Goal: Transaction & Acquisition: Book appointment/travel/reservation

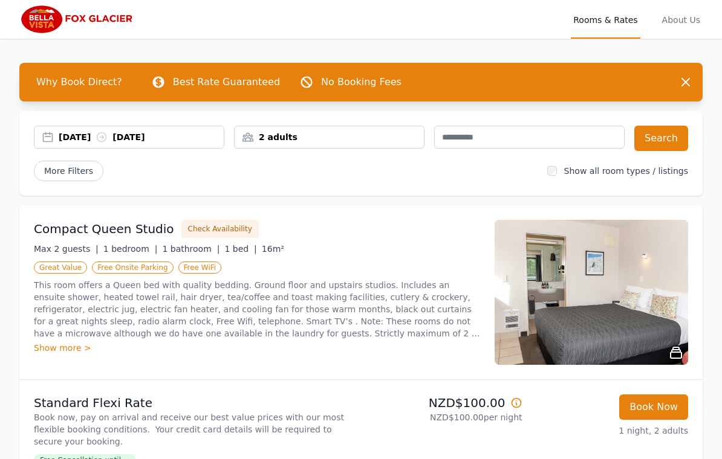
click at [158, 135] on div "[DATE] [DATE]" at bounding box center [141, 137] width 165 height 12
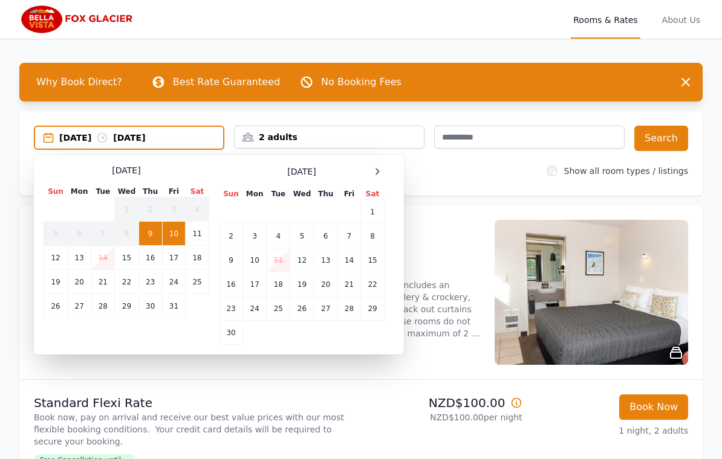
click at [325, 263] on td "13" at bounding box center [326, 260] width 24 height 24
click at [346, 262] on td "14" at bounding box center [348, 260] width 23 height 24
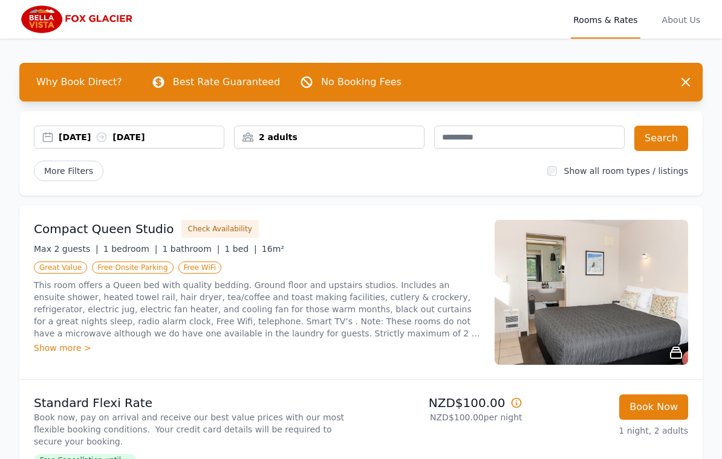
click at [195, 136] on div "[DATE] [DATE]" at bounding box center [141, 137] width 165 height 12
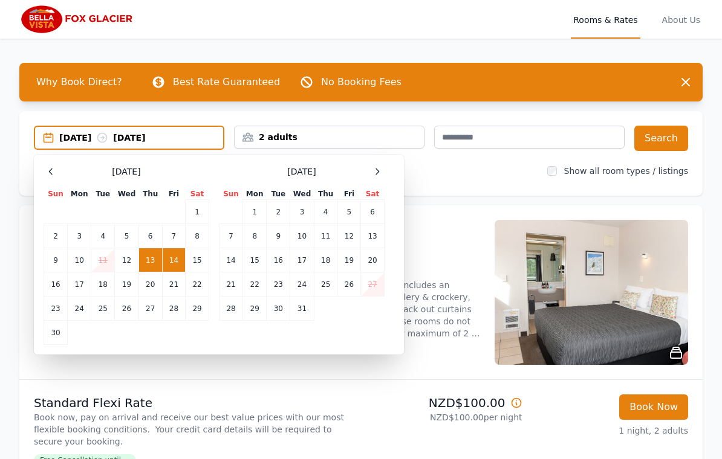
click at [150, 259] on td "13" at bounding box center [150, 260] width 24 height 24
click at [201, 261] on td "15" at bounding box center [198, 260] width 24 height 24
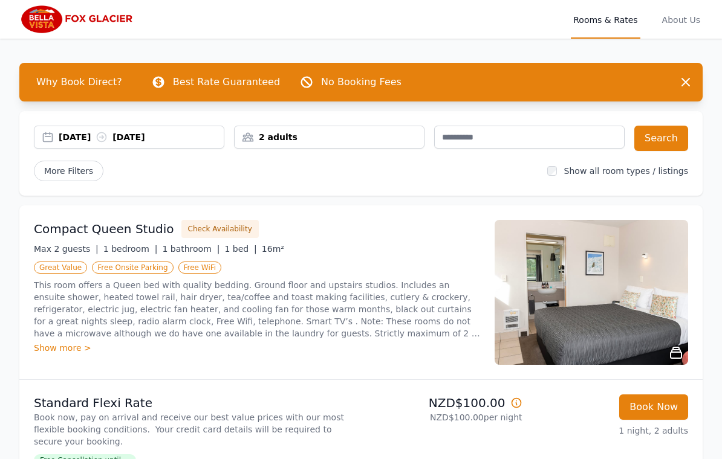
click at [664, 140] on button "Search" at bounding box center [661, 138] width 54 height 25
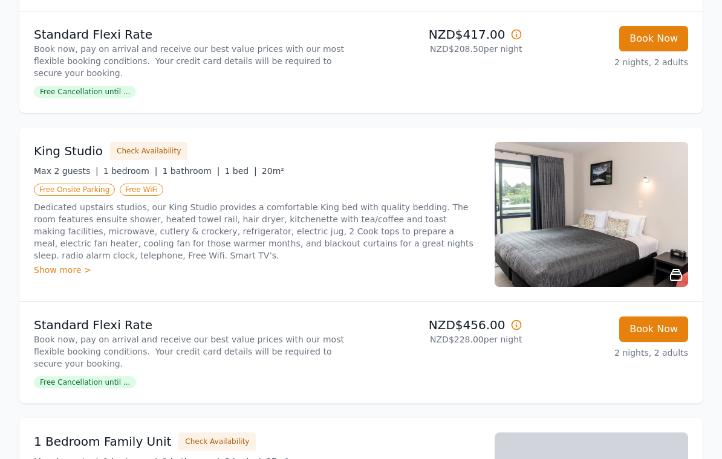
scroll to position [949, 0]
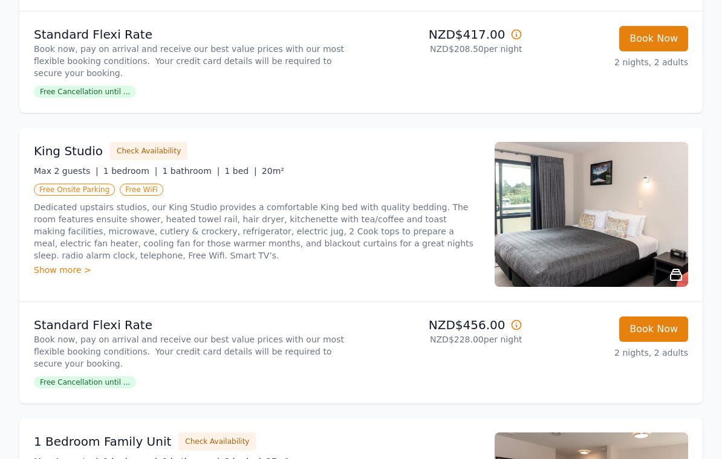
click at [103, 381] on span "Free Cancellation until ..." at bounding box center [85, 383] width 102 height 12
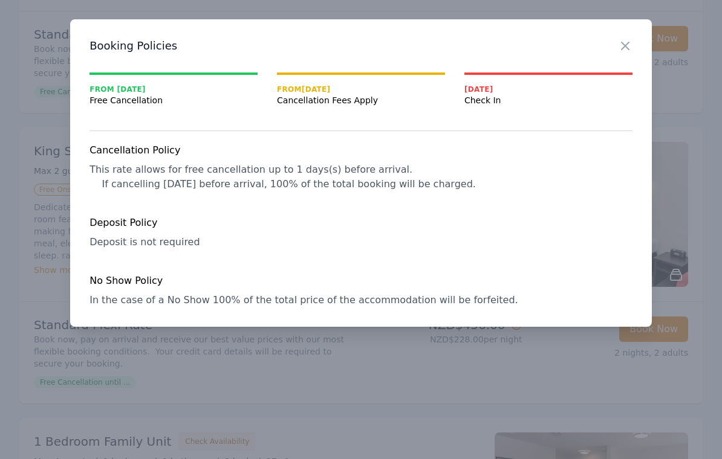
click at [618, 48] on icon "button" at bounding box center [625, 46] width 15 height 15
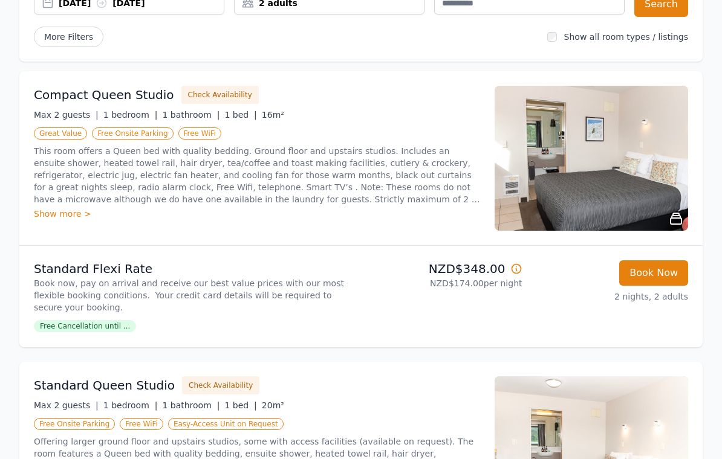
scroll to position [134, 0]
click at [210, 92] on button "Check Availability" at bounding box center [219, 95] width 77 height 18
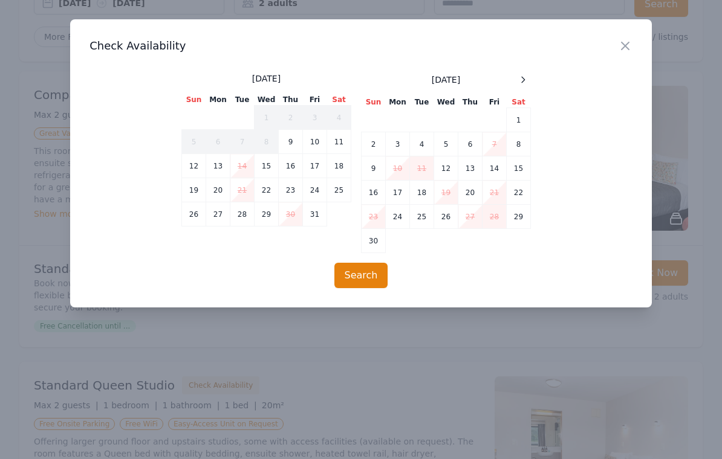
click at [627, 40] on icon "button" at bounding box center [625, 46] width 15 height 15
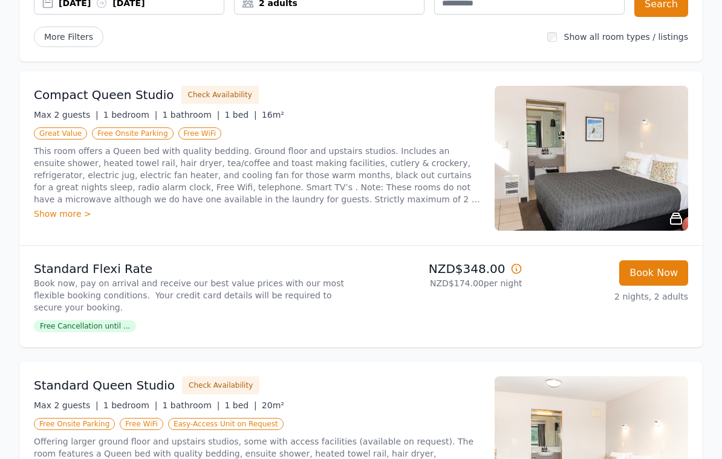
click at [203, 384] on button "Check Availability" at bounding box center [220, 386] width 77 height 18
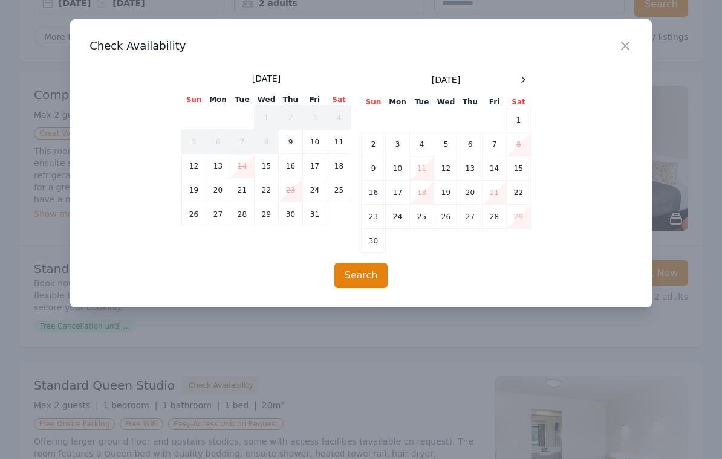
click at [630, 40] on icon "button" at bounding box center [625, 46] width 15 height 15
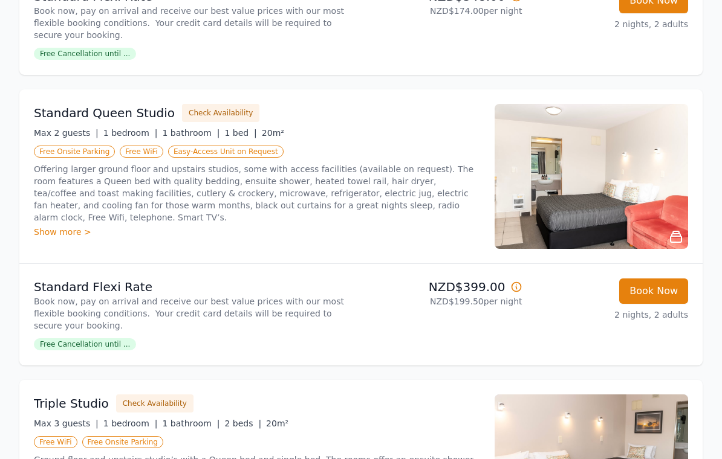
scroll to position [417, 0]
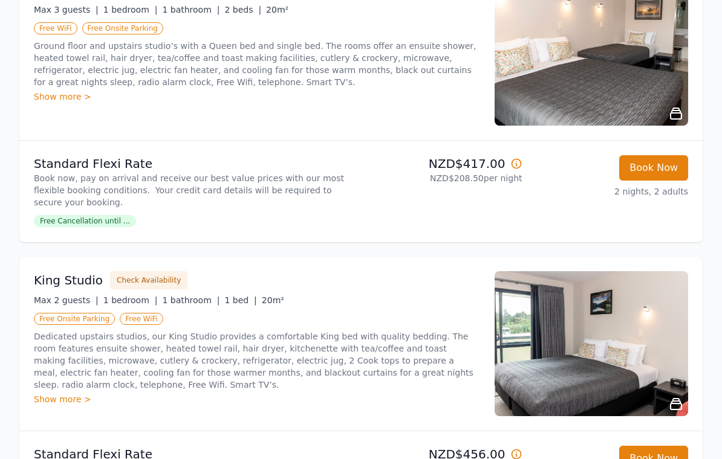
click at [133, 289] on button "Check Availability" at bounding box center [148, 281] width 77 height 18
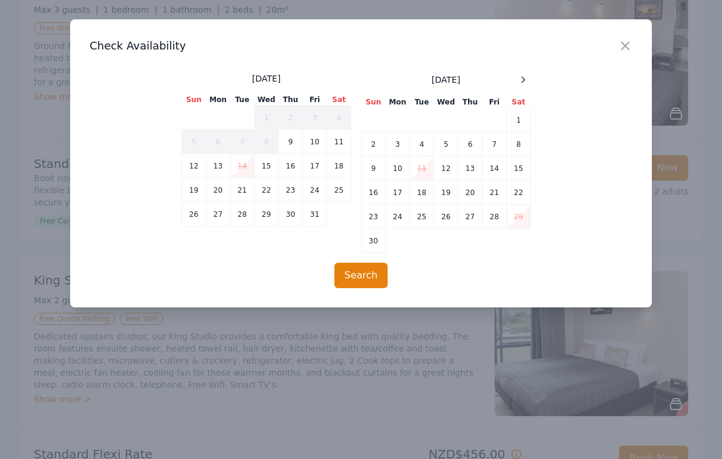
click at [627, 39] on icon "button" at bounding box center [625, 46] width 15 height 15
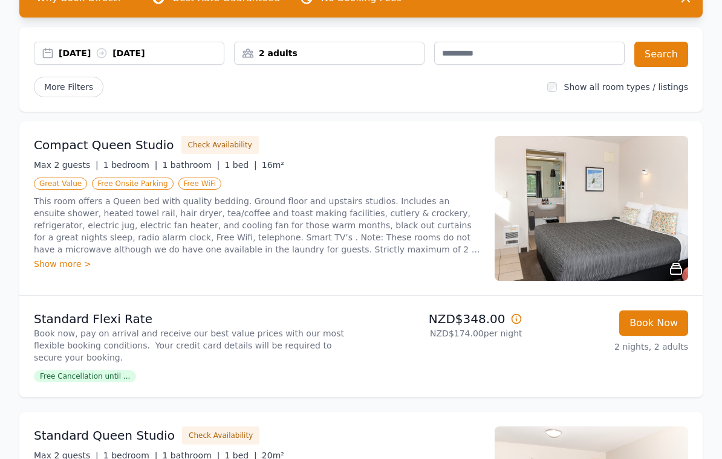
scroll to position [84, 0]
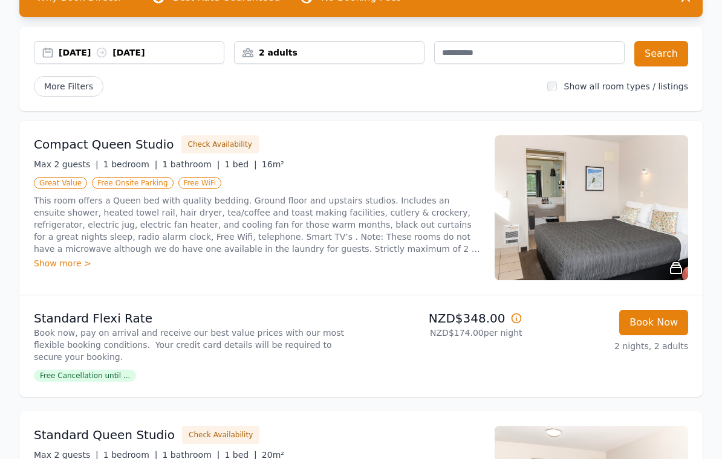
click at [77, 91] on span "More Filters" at bounding box center [69, 87] width 70 height 21
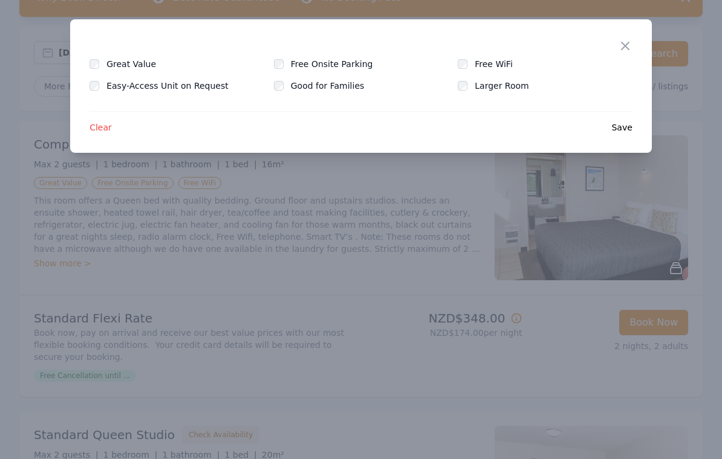
click at [627, 47] on icon "button" at bounding box center [624, 45] width 7 height 7
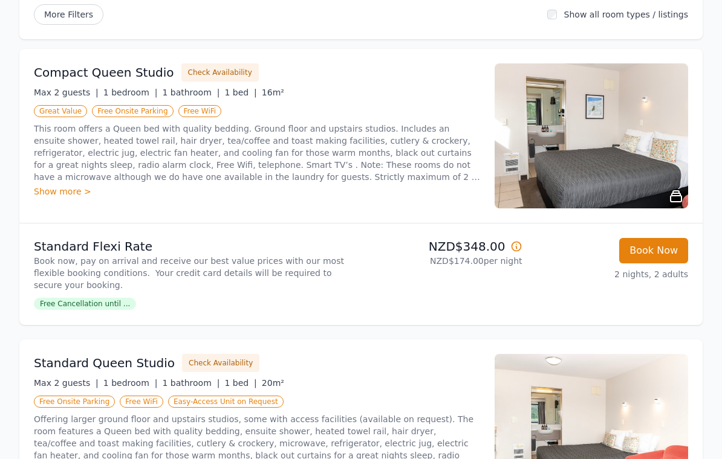
scroll to position [156, 0]
click at [513, 248] on icon at bounding box center [516, 247] width 12 height 12
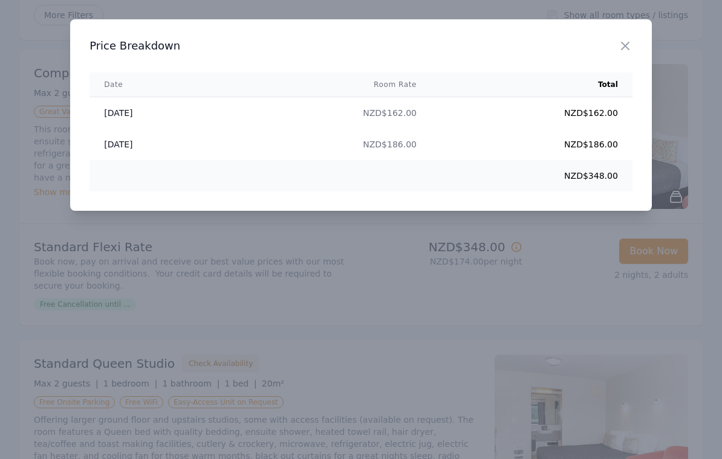
click at [623, 47] on icon "button" at bounding box center [625, 46] width 15 height 15
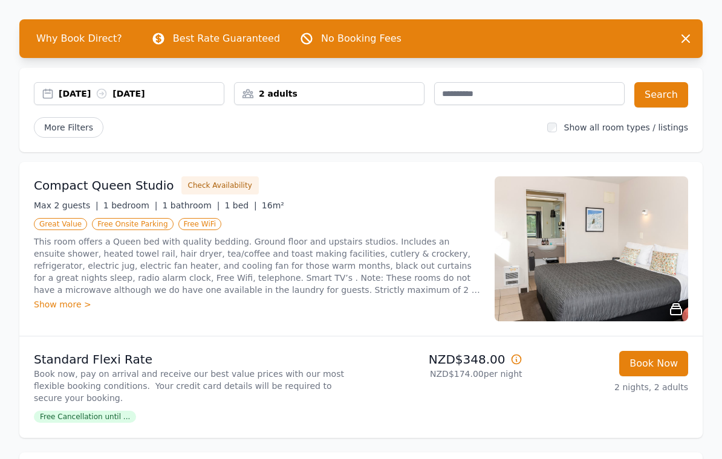
scroll to position [0, 0]
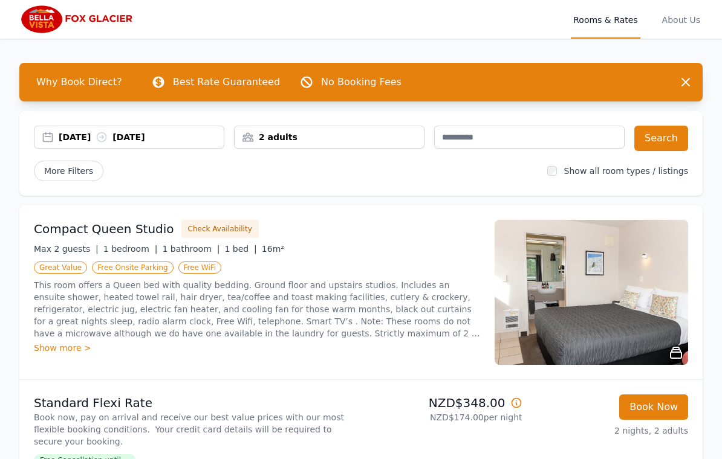
click at [682, 79] on icon "button" at bounding box center [685, 82] width 7 height 7
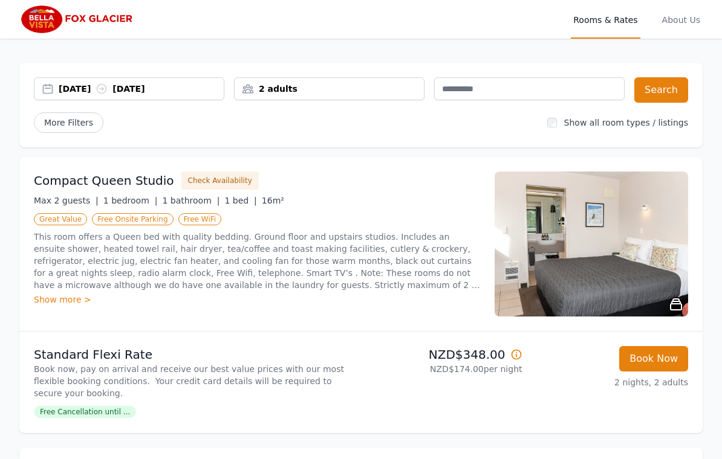
click at [661, 83] on button "Search" at bounding box center [661, 89] width 54 height 25
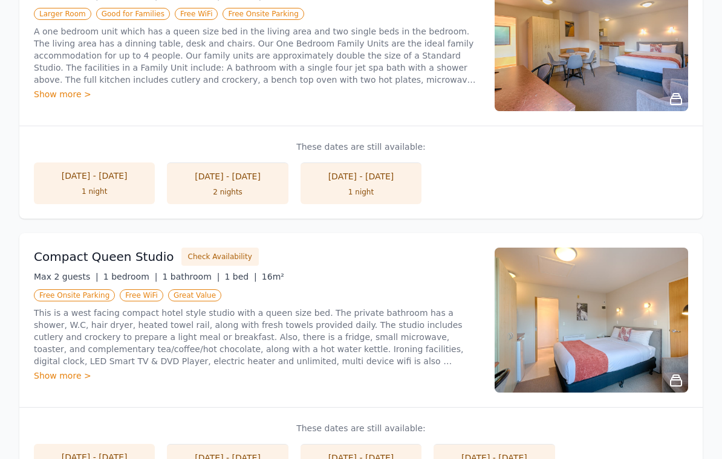
click at [191, 254] on button "Check Availability" at bounding box center [219, 257] width 77 height 18
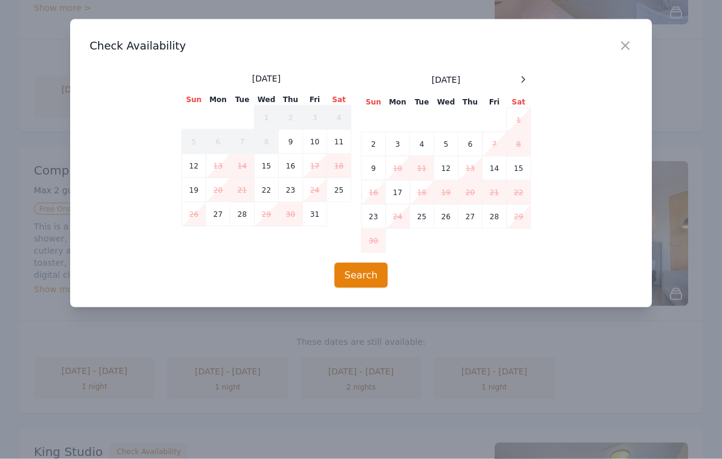
click at [623, 45] on icon "button" at bounding box center [624, 45] width 7 height 7
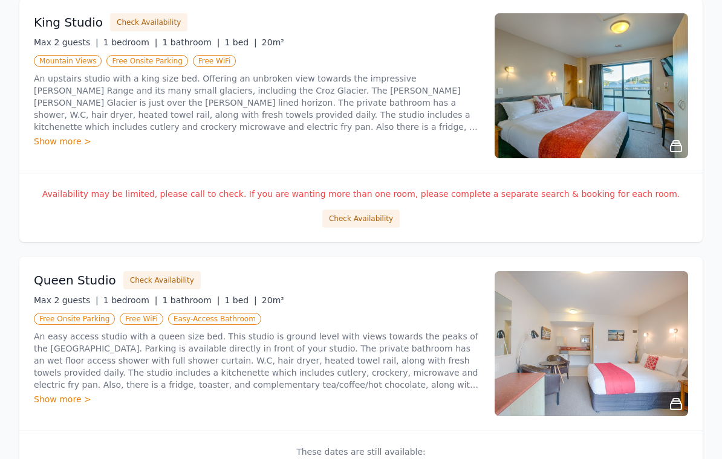
scroll to position [801, 0]
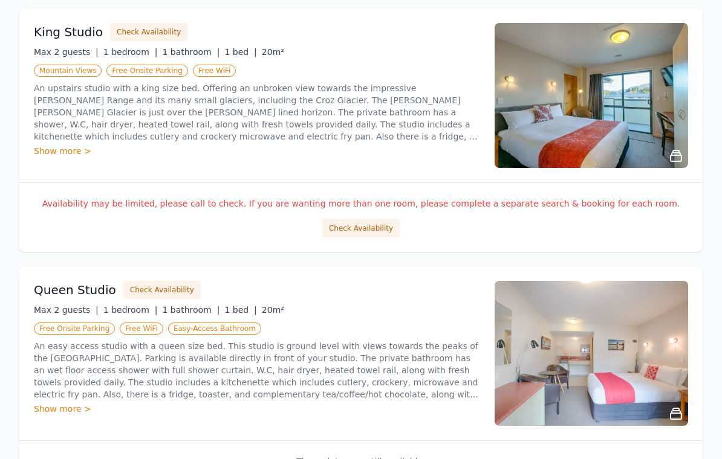
click at [134, 34] on button "Check Availability" at bounding box center [148, 33] width 77 height 18
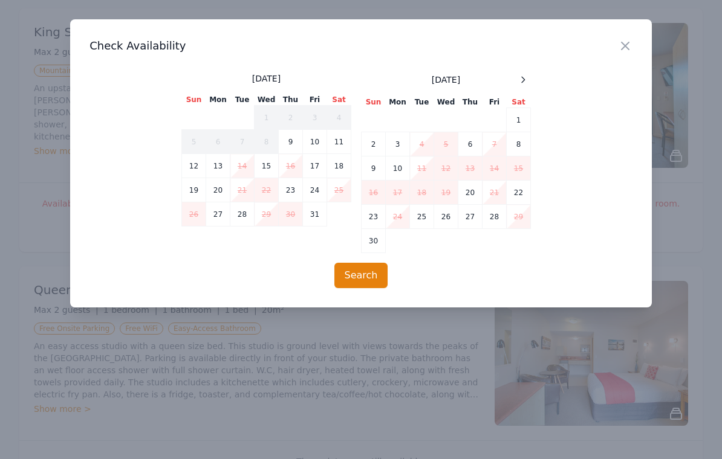
click at [626, 39] on icon "button" at bounding box center [625, 46] width 15 height 15
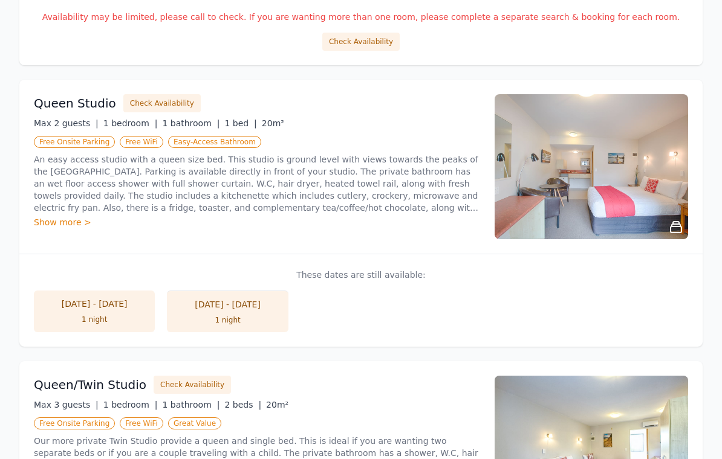
click at [157, 104] on button "Check Availability" at bounding box center [161, 104] width 77 height 18
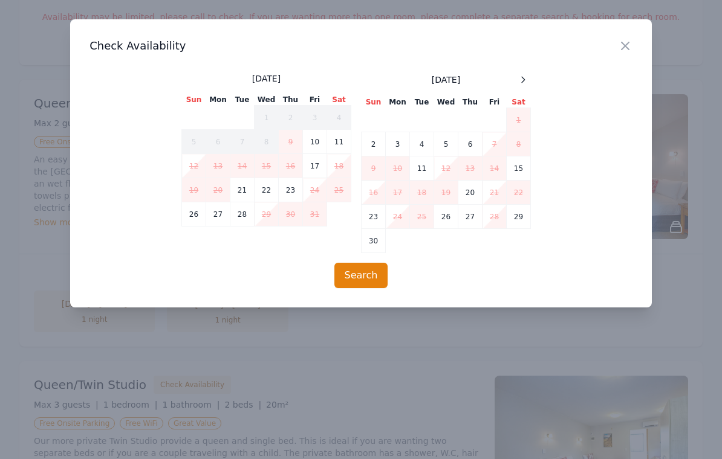
click at [621, 51] on icon "button" at bounding box center [625, 46] width 15 height 15
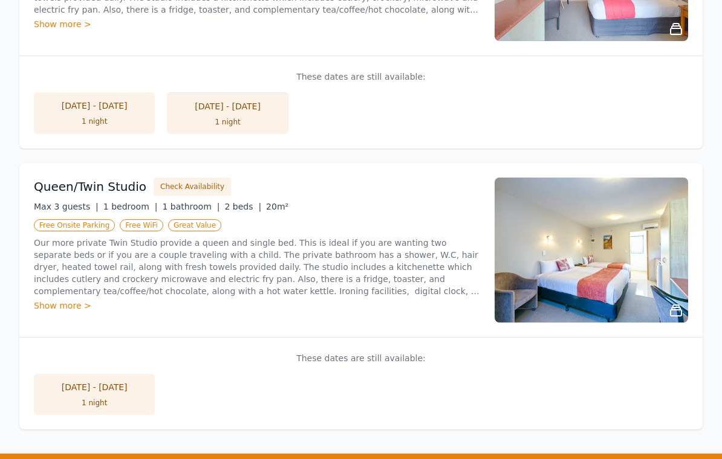
scroll to position [1207, 0]
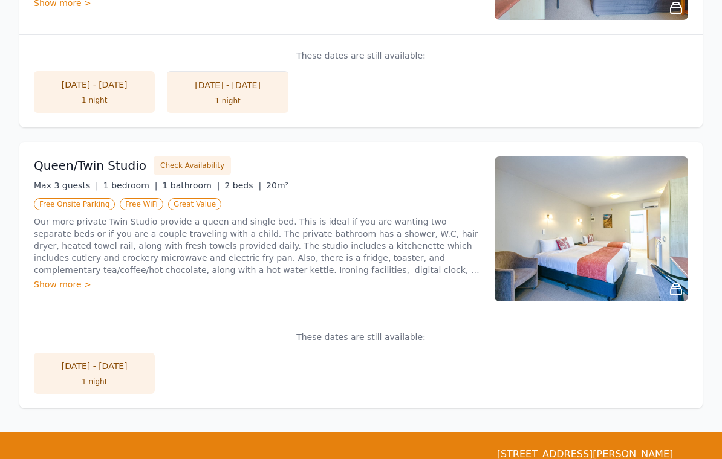
click at [200, 160] on button "Check Availability" at bounding box center [192, 166] width 77 height 18
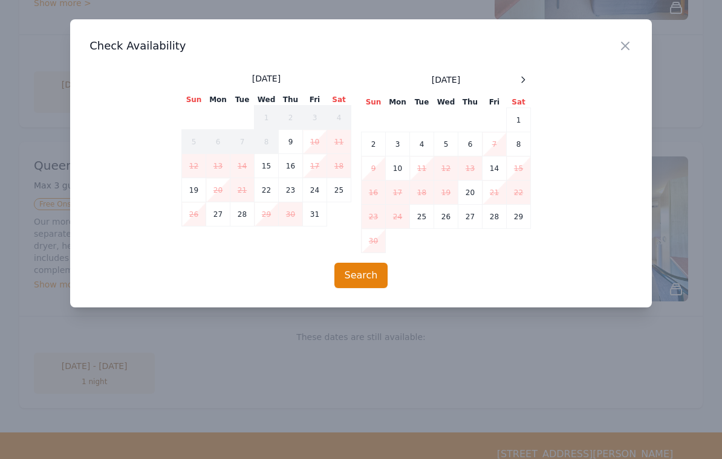
click at [631, 41] on icon "button" at bounding box center [625, 46] width 15 height 15
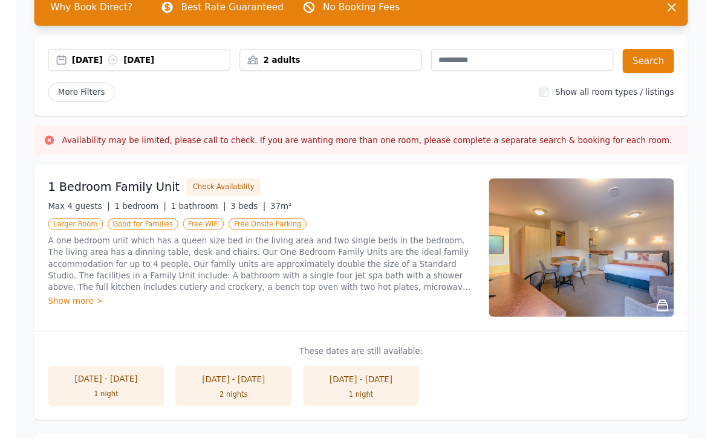
scroll to position [0, 0]
